Goal: Complete application form

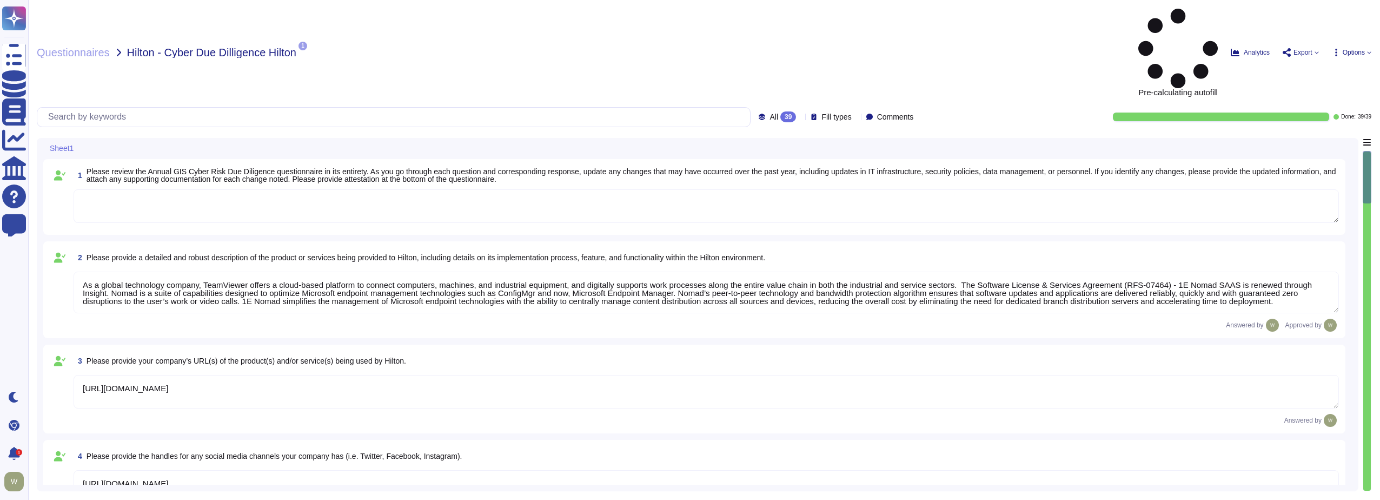
type textarea "As a global technology company, TeamViewer offers a cloud-based platform to con…"
type textarea "[URL][DOMAIN_NAME]"
type textarea "The product is deployed globally at [GEOGRAPHIC_DATA] Corporate and over 100 Pr…"
type textarea "The Security organization at TeamViewer is comprised of 40+ FTEs led by the Chi…"
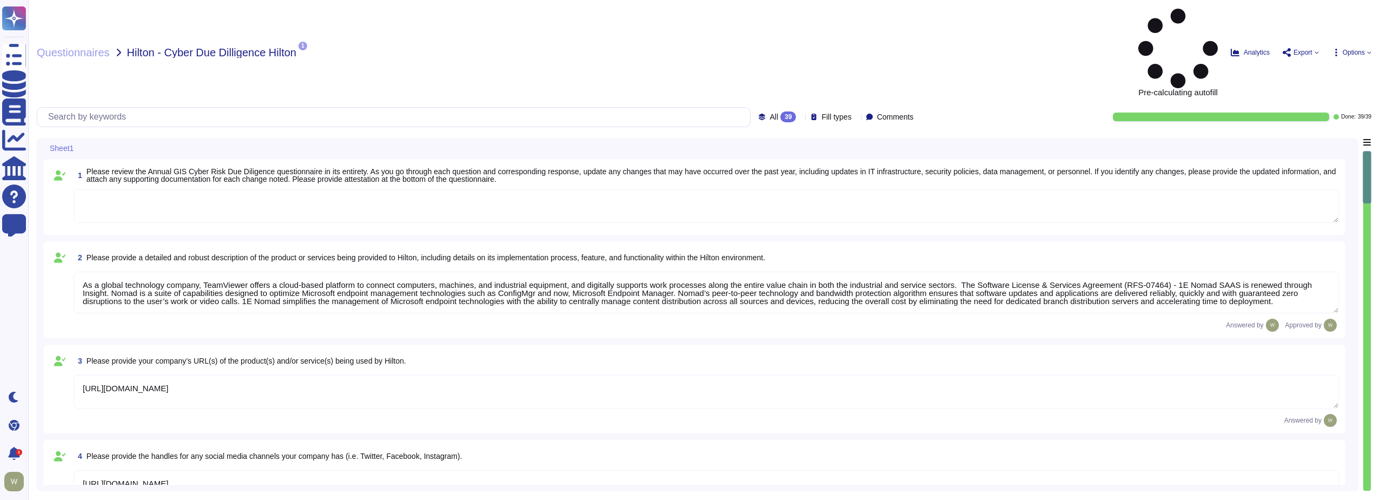
type textarea "At TeamViewer, we prioritize security training for our employees, conducting it…"
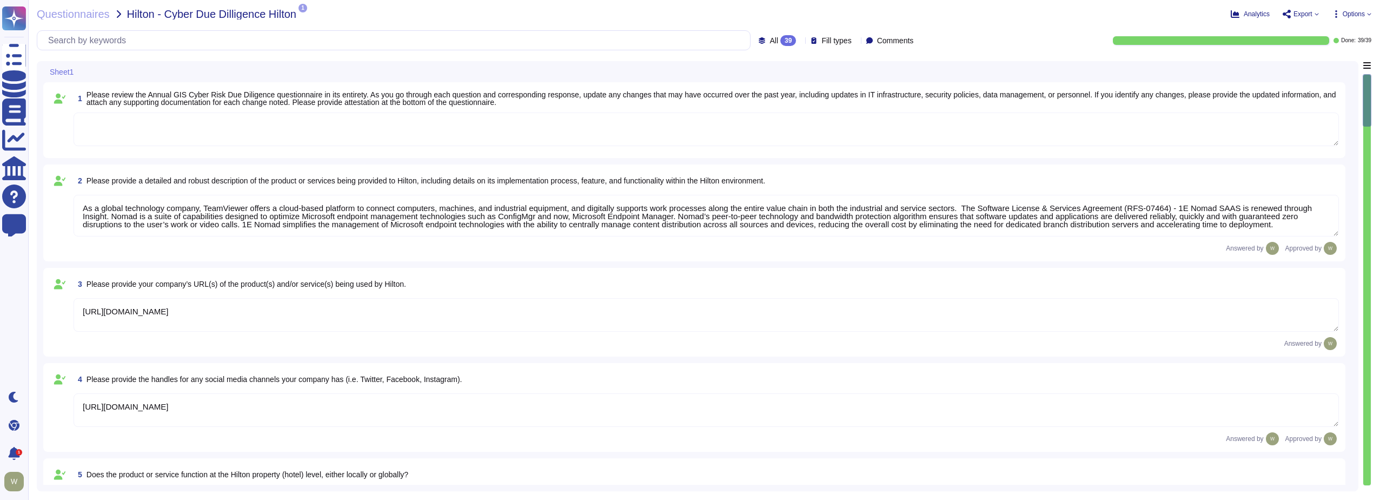
click at [121, 207] on textarea "As a global technology company, TeamViewer offers a cloud-based platform to con…" at bounding box center [707, 216] width 1266 height 42
